Goal: Task Accomplishment & Management: Manage account settings

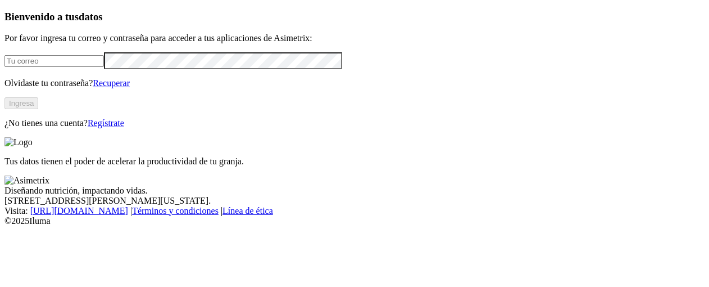
click at [124, 128] on link "Regístrate" at bounding box center [106, 123] width 37 height 10
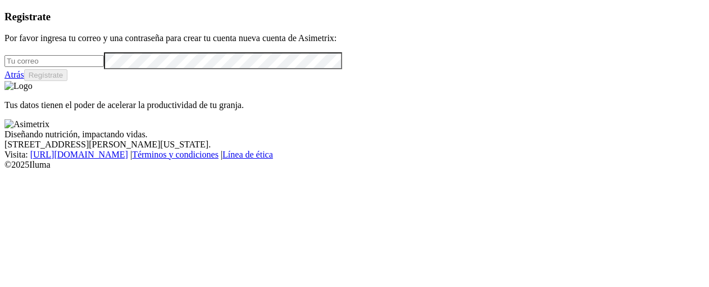
click at [80, 67] on input "email" at bounding box center [53, 61] width 99 height 12
type input "[PERSON_NAME][EMAIL_ADDRESS][PERSON_NAME][DOMAIN_NAME]"
click at [68, 81] on button "Regístrate" at bounding box center [46, 75] width 44 height 12
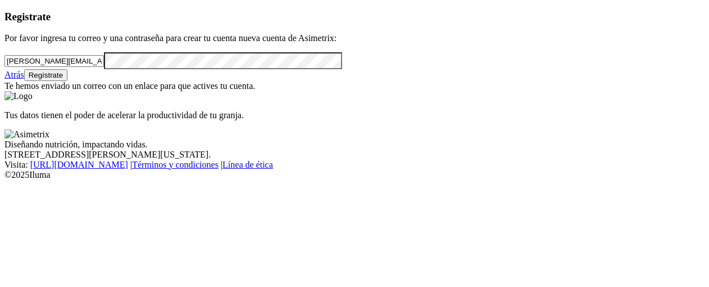
click at [419, 120] on div "Tus datos tienen el poder de acelerar la productividad de tu granja." at bounding box center [354, 105] width 700 height 29
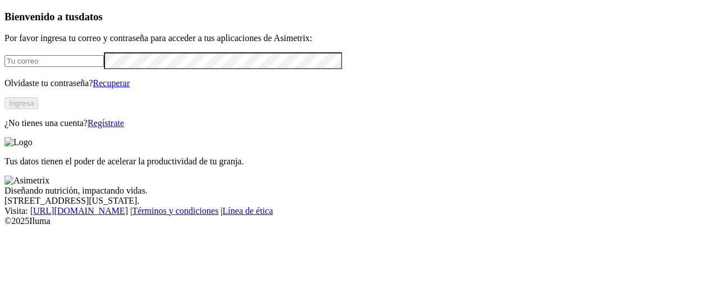
click at [104, 67] on input "email" at bounding box center [53, 61] width 99 height 12
type input "[PERSON_NAME][EMAIL_ADDRESS][PERSON_NAME][DOMAIN_NAME]"
click at [38, 109] on button "Ingresa" at bounding box center [21, 103] width 34 height 12
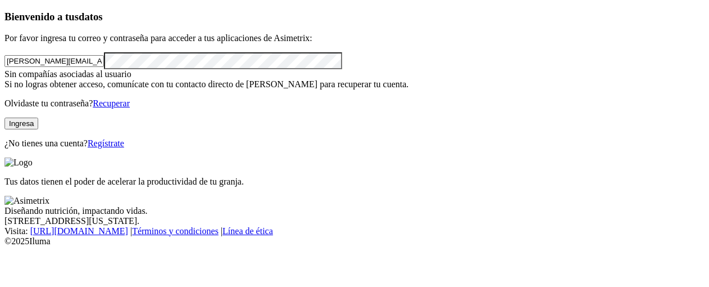
click at [424, 157] on div "Tus datos tienen el poder de acelerar la productividad de tu granja." at bounding box center [354, 171] width 700 height 29
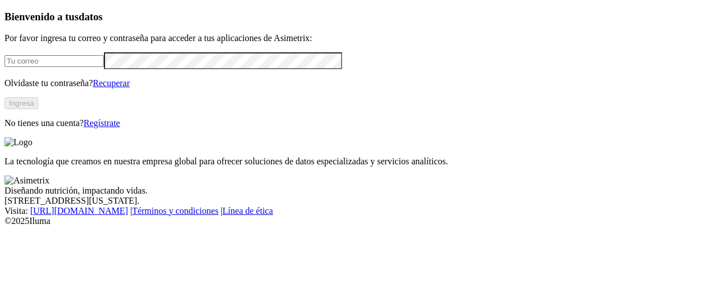
click at [104, 67] on input "email" at bounding box center [53, 61] width 99 height 12
type input "[PERSON_NAME][EMAIL_ADDRESS][PERSON_NAME][DOMAIN_NAME]"
click at [38, 109] on button "Ingresa" at bounding box center [21, 103] width 34 height 12
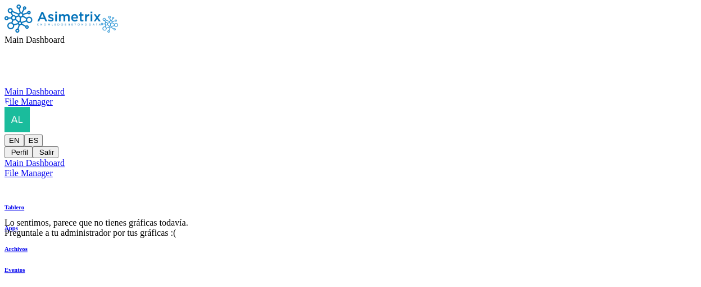
click at [65, 35] on icon at bounding box center [65, 40] width 0 height 10
click at [520, 107] on div "Main Dashboard File Manager" at bounding box center [350, 97] width 692 height 20
click at [4, 134] on icon at bounding box center [4, 134] width 0 height 0
click at [43, 134] on button "ES" at bounding box center [33, 140] width 19 height 12
click at [91, 22] on img at bounding box center [52, 18] width 96 height 28
